Goal: Obtain resource: Obtain resource

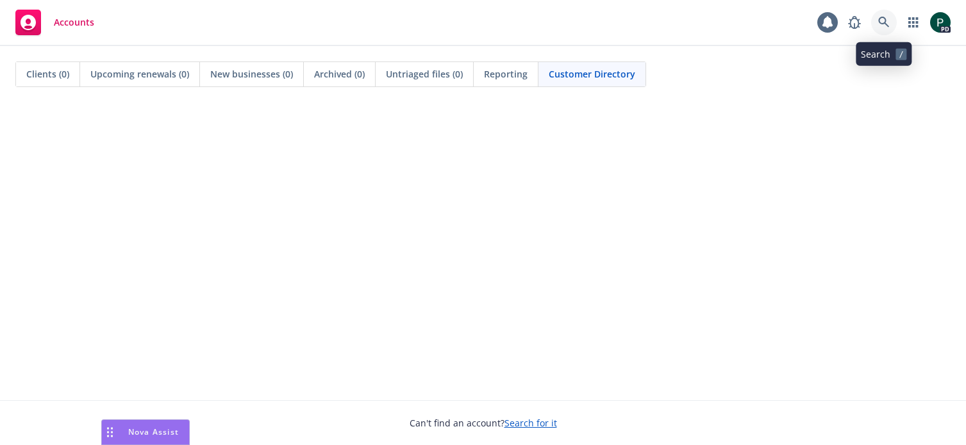
click at [874, 20] on link at bounding box center [884, 23] width 26 height 26
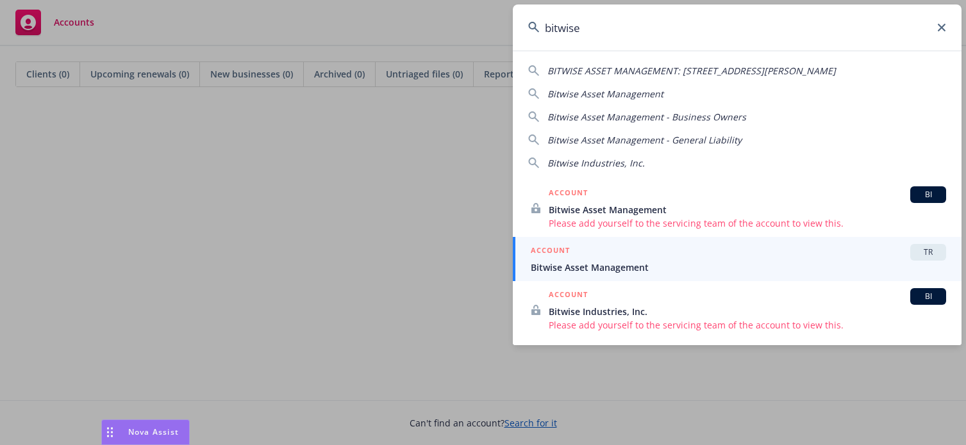
type input "bitwise"
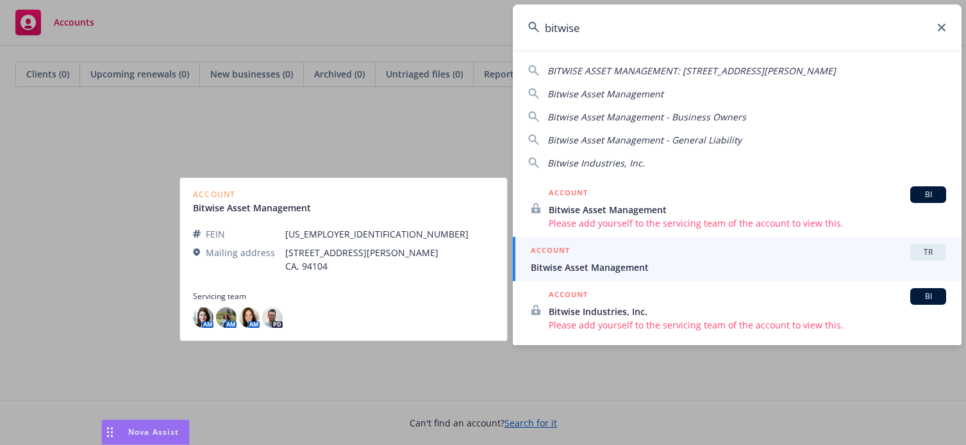
click at [709, 272] on span "Bitwise Asset Management" at bounding box center [738, 267] width 415 height 13
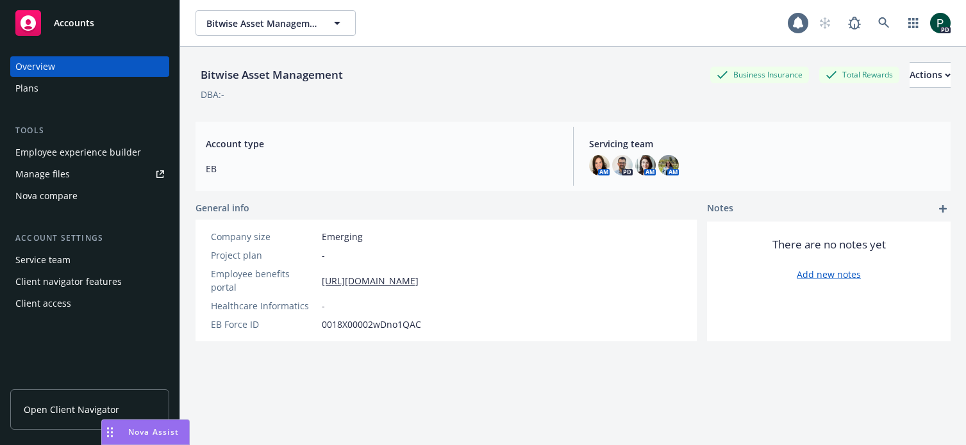
click at [45, 174] on div "Manage files" at bounding box center [42, 174] width 54 height 21
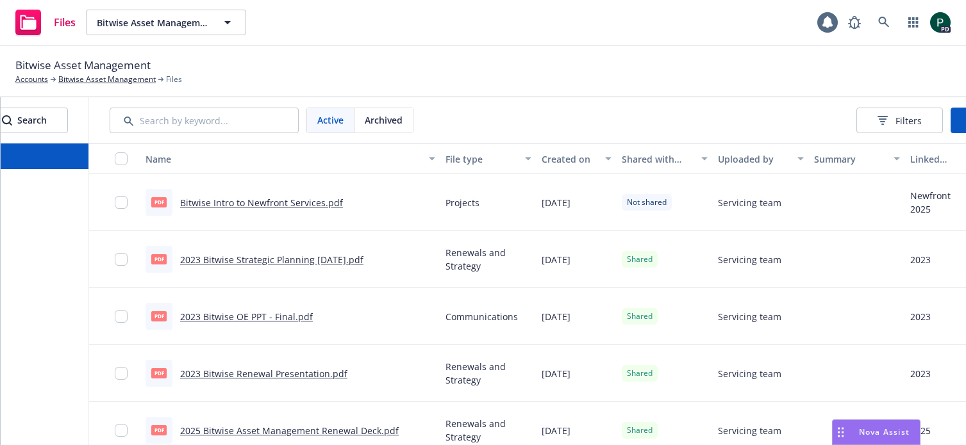
scroll to position [0, 208]
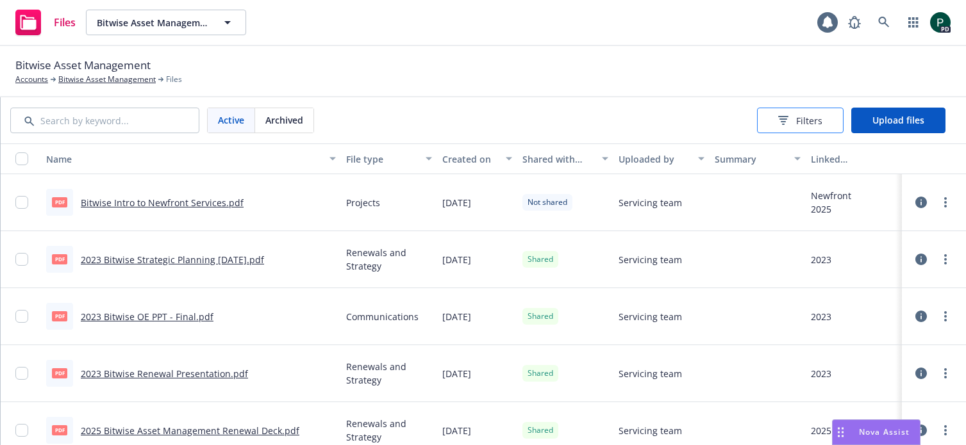
click at [803, 126] on span "Filters" at bounding box center [809, 120] width 26 height 13
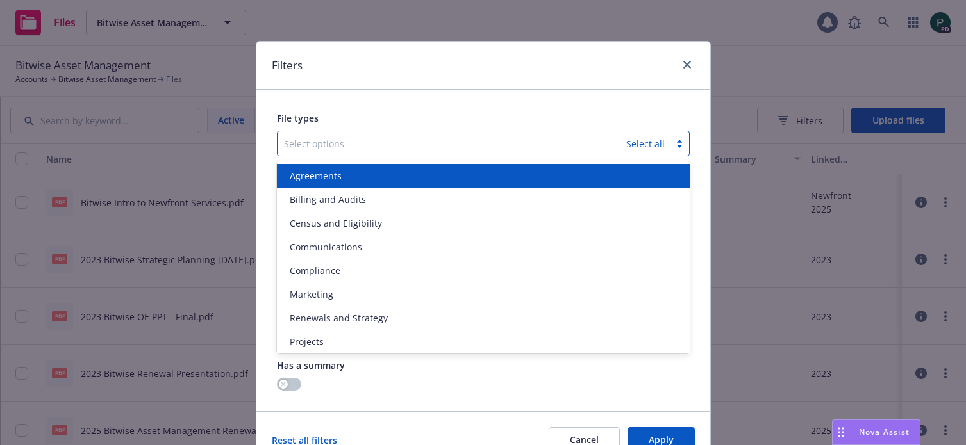
click at [431, 148] on div at bounding box center [452, 143] width 336 height 15
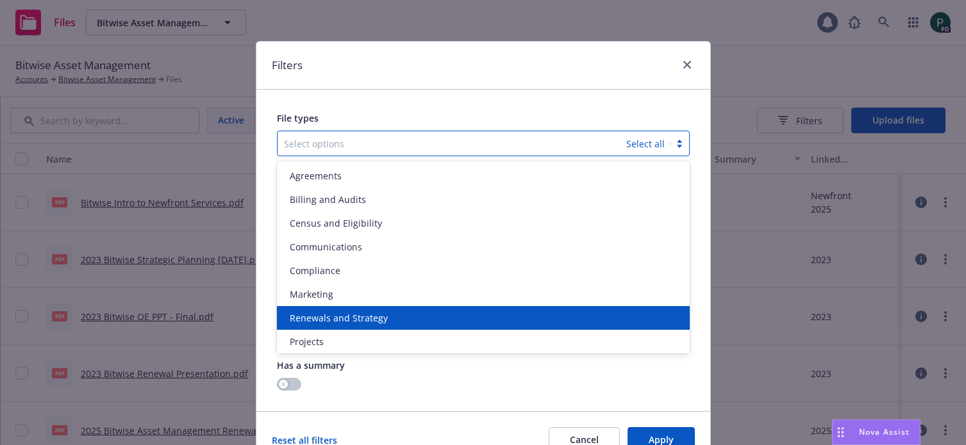
click at [419, 318] on div "Renewals and Strategy" at bounding box center [482, 317] width 397 height 13
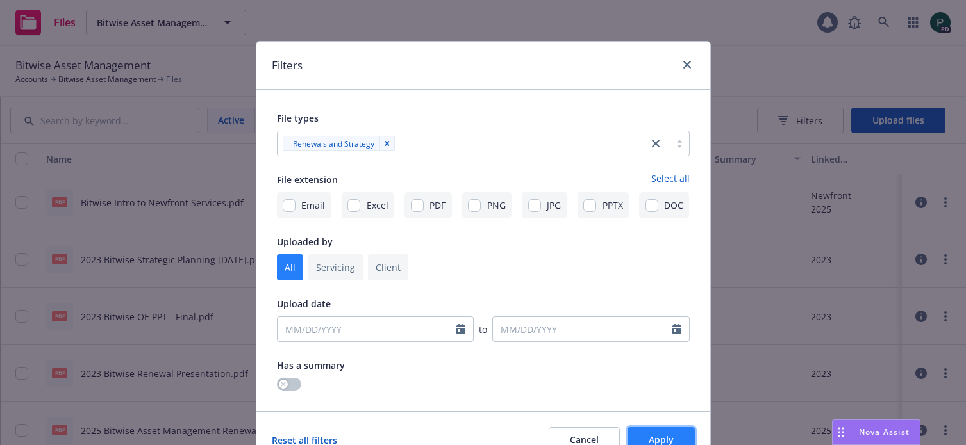
click at [659, 436] on span "Apply" at bounding box center [660, 440] width 25 height 12
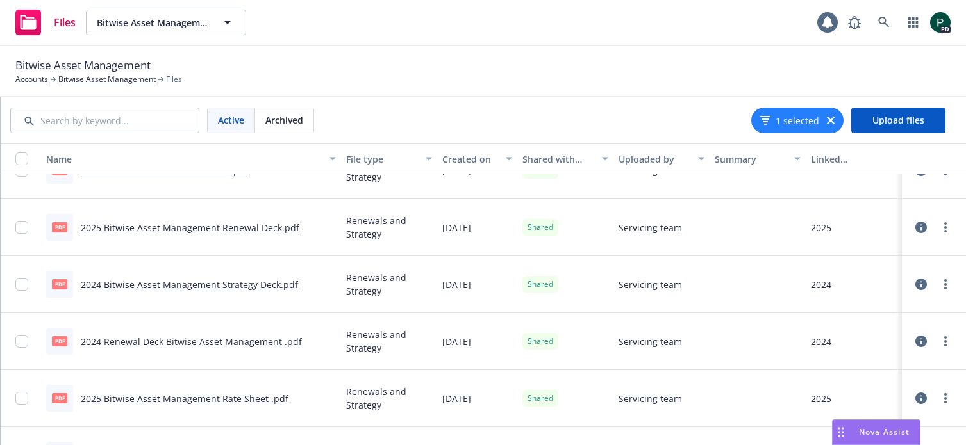
scroll to position [91, 0]
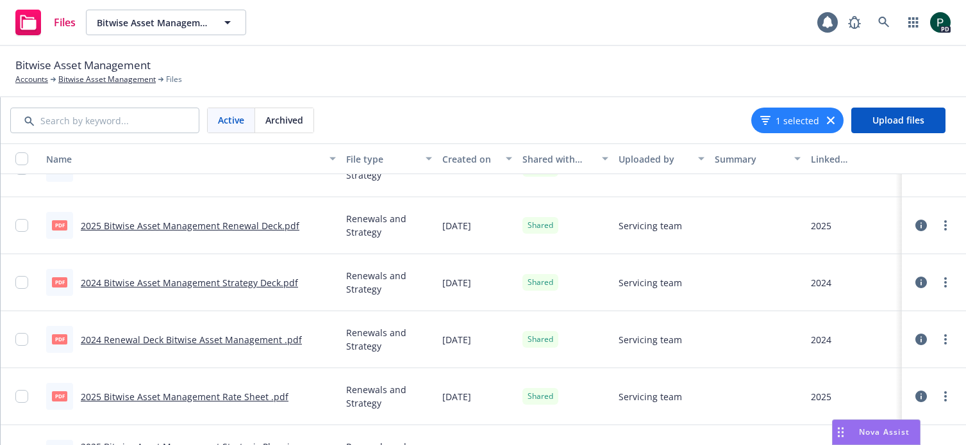
click at [201, 283] on link "2024 Bitwise Asset Management Strategy Deck.pdf" at bounding box center [189, 283] width 217 height 12
click at [207, 281] on link "2024 Bitwise Asset Management Strategy Deck.pdf" at bounding box center [189, 283] width 217 height 12
